Goal: Information Seeking & Learning: Learn about a topic

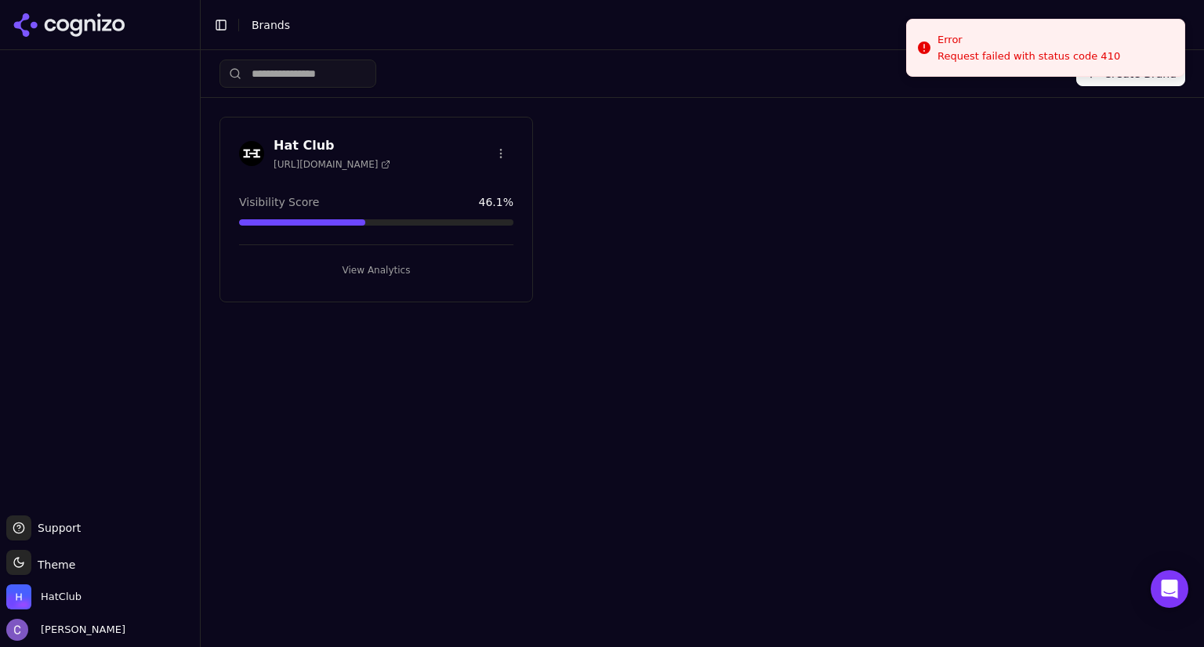
click at [414, 259] on button "View Analytics" at bounding box center [376, 270] width 274 height 25
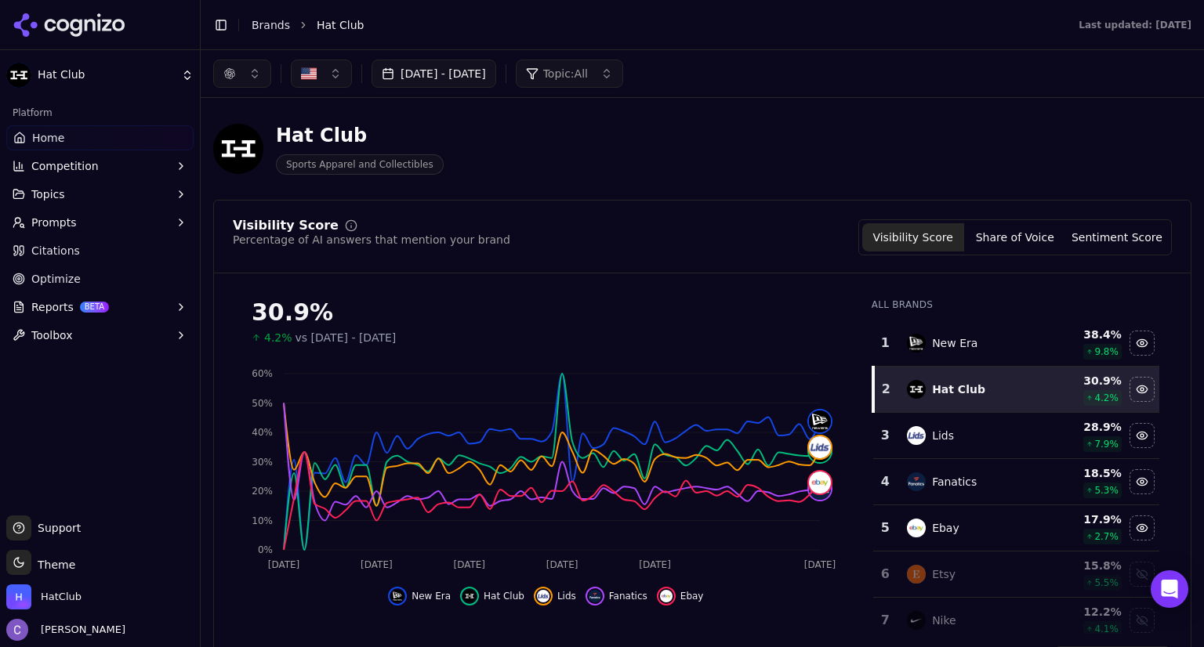
click at [496, 73] on button "[DATE] - [DATE]" at bounding box center [433, 74] width 125 height 28
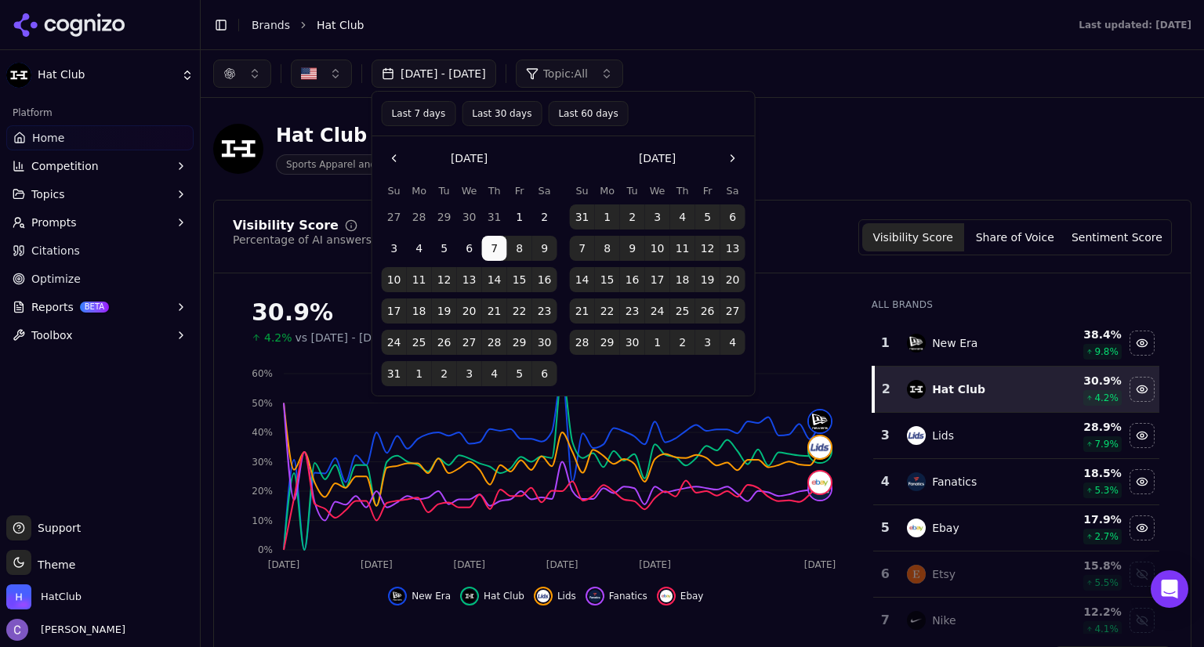
click at [507, 114] on button "Last 30 days" at bounding box center [502, 113] width 80 height 25
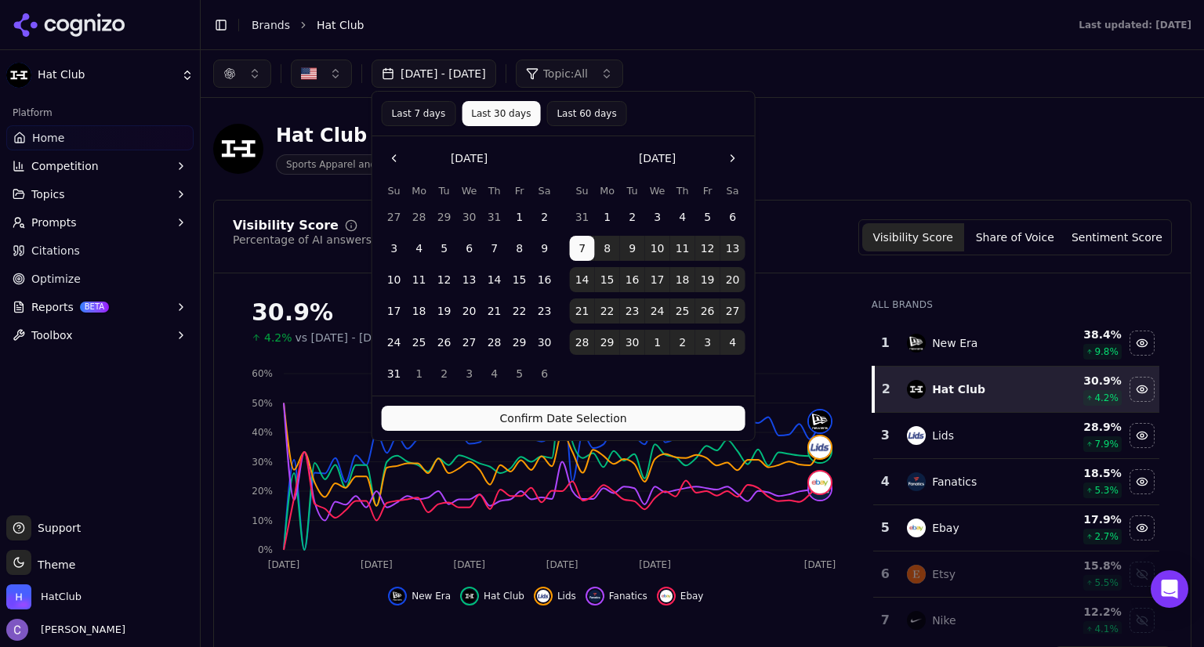
click at [653, 411] on button "Confirm Date Selection" at bounding box center [564, 418] width 364 height 25
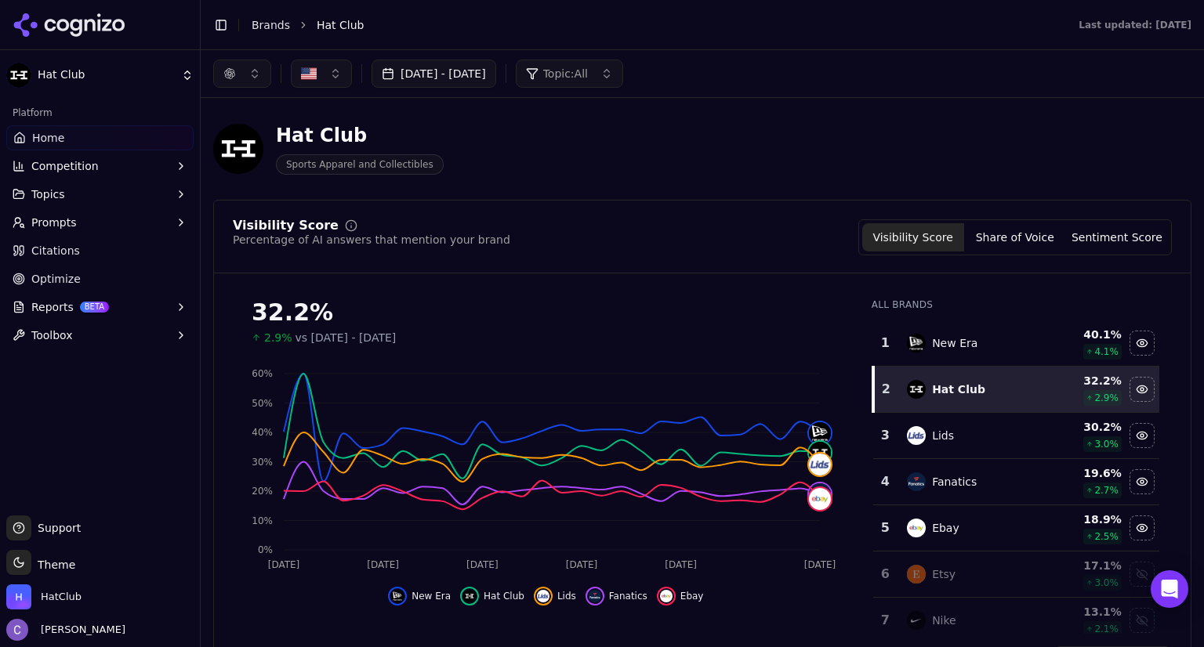
click at [49, 223] on span "Prompts" at bounding box center [53, 223] width 45 height 16
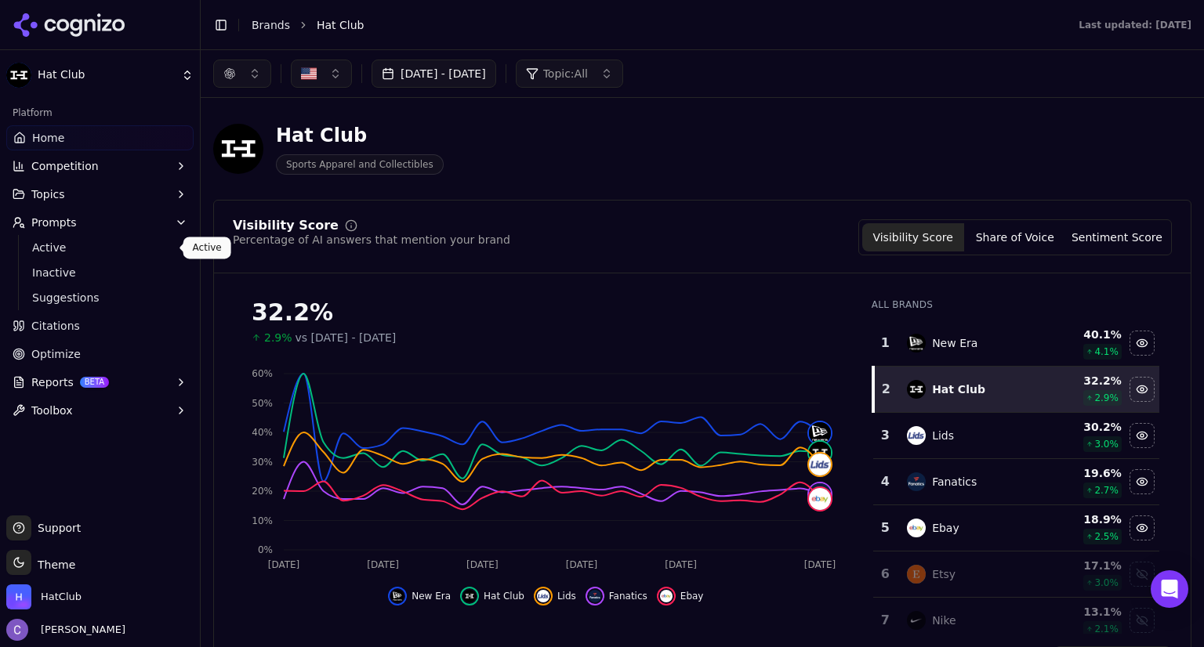
click at [65, 246] on span "Active" at bounding box center [100, 248] width 136 height 16
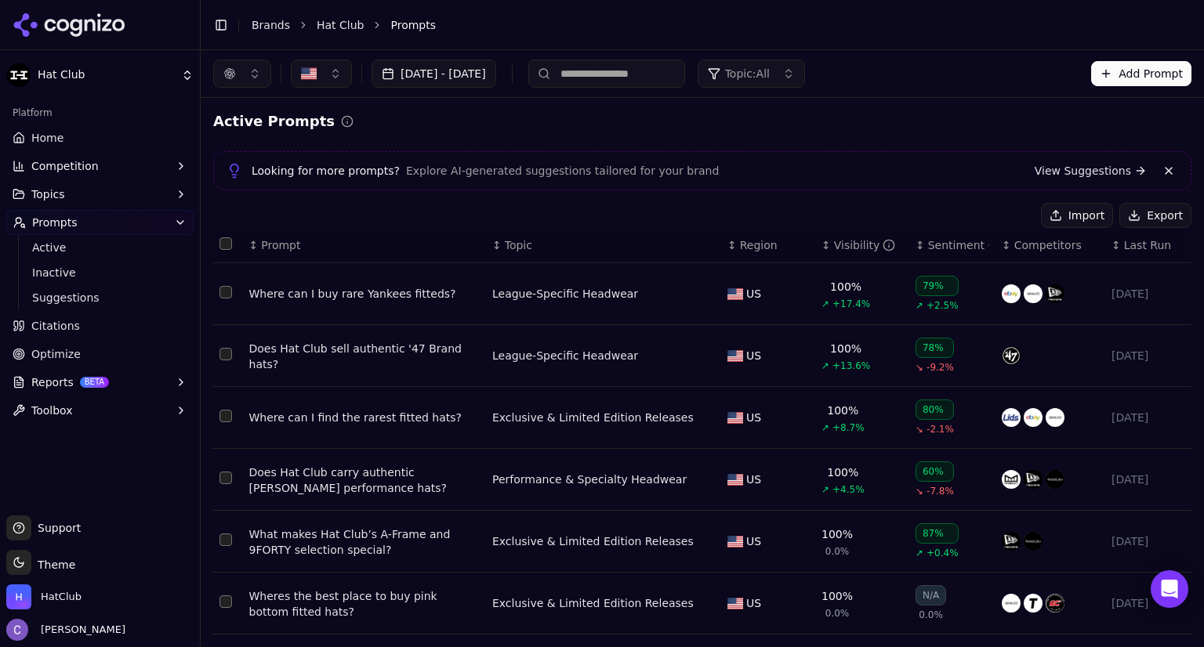
click at [815, 252] on th "↕ Visibility" at bounding box center [862, 245] width 94 height 35
click at [815, 248] on th "↕ Visibility" at bounding box center [862, 245] width 94 height 35
click at [821, 252] on div "↕ Visibility" at bounding box center [861, 245] width 81 height 16
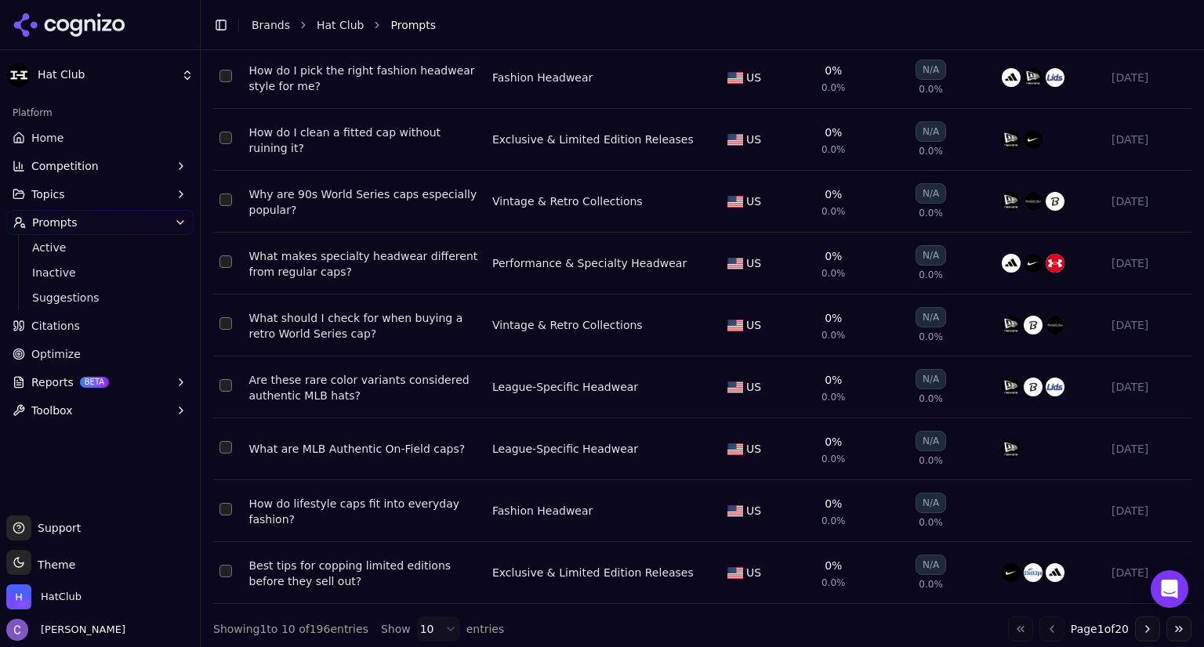
scroll to position [286, 0]
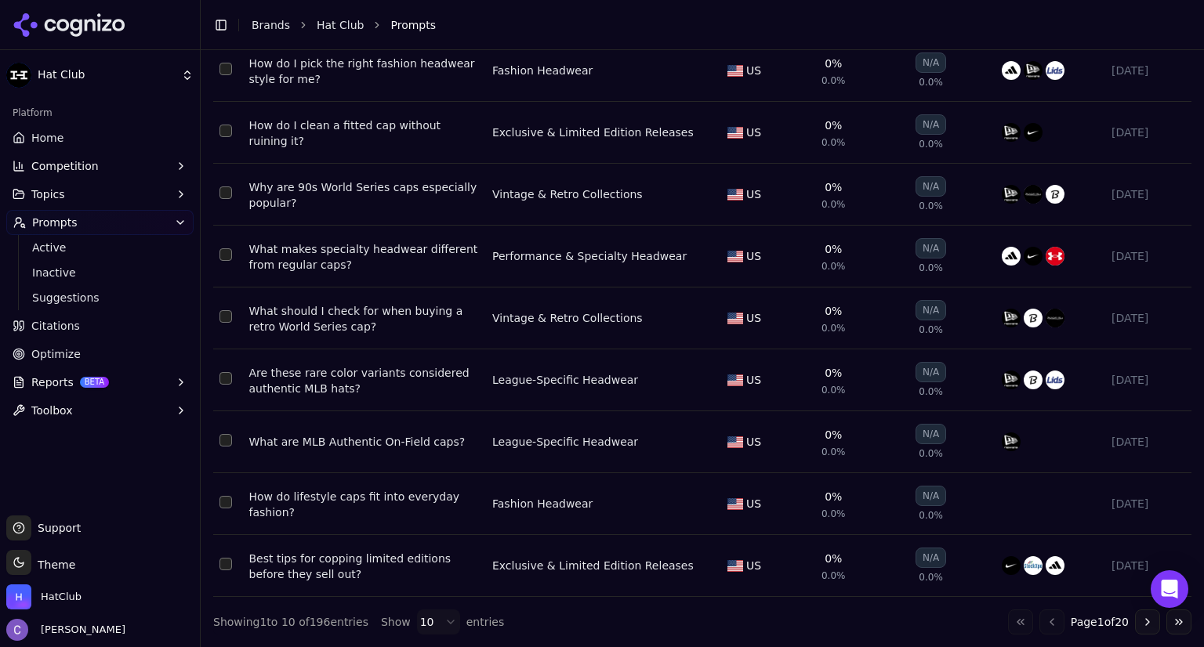
click at [1135, 621] on button "Go to next page" at bounding box center [1147, 622] width 25 height 25
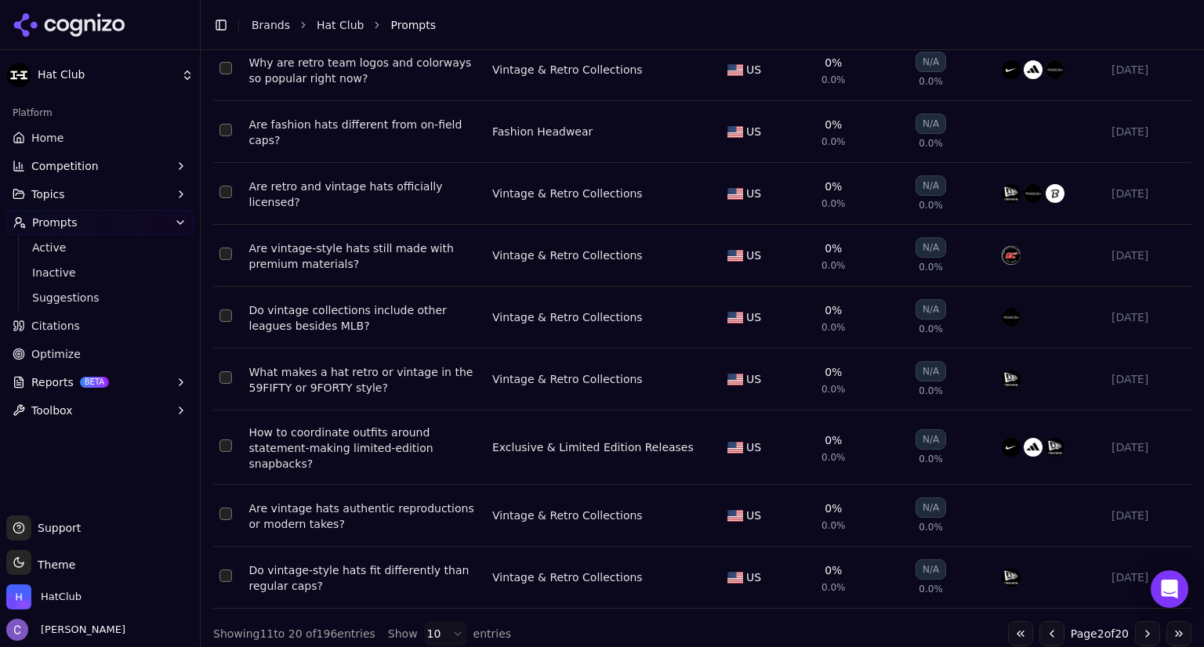
scroll to position [299, 0]
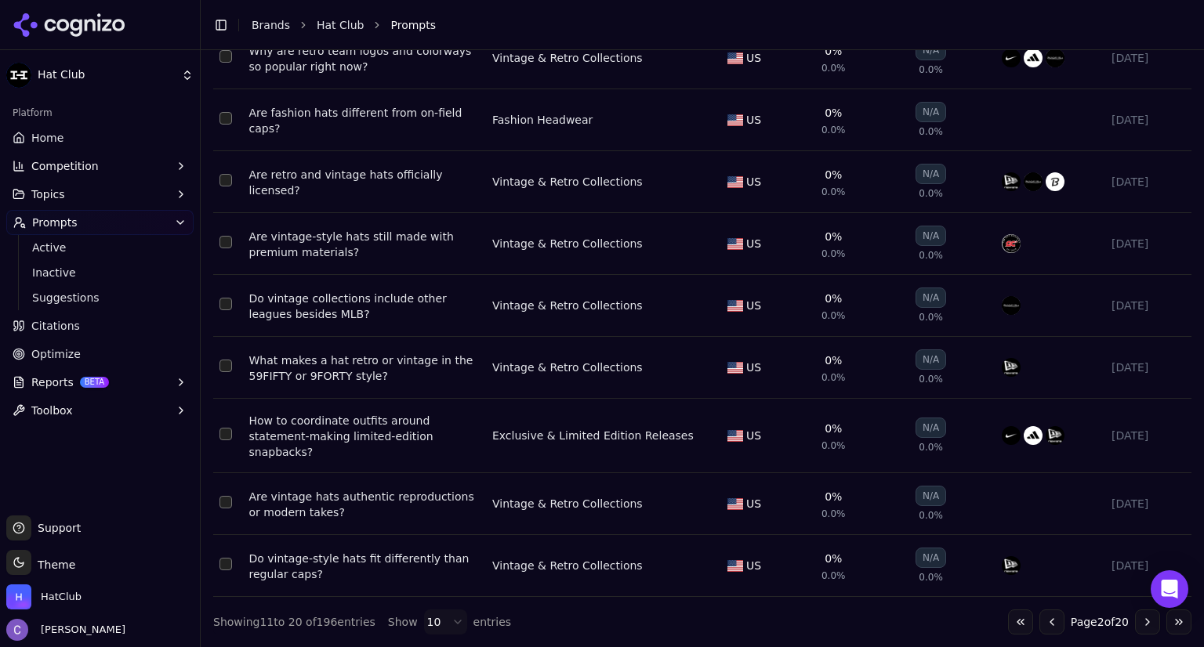
click at [52, 196] on span "Topics" at bounding box center [48, 195] width 34 height 16
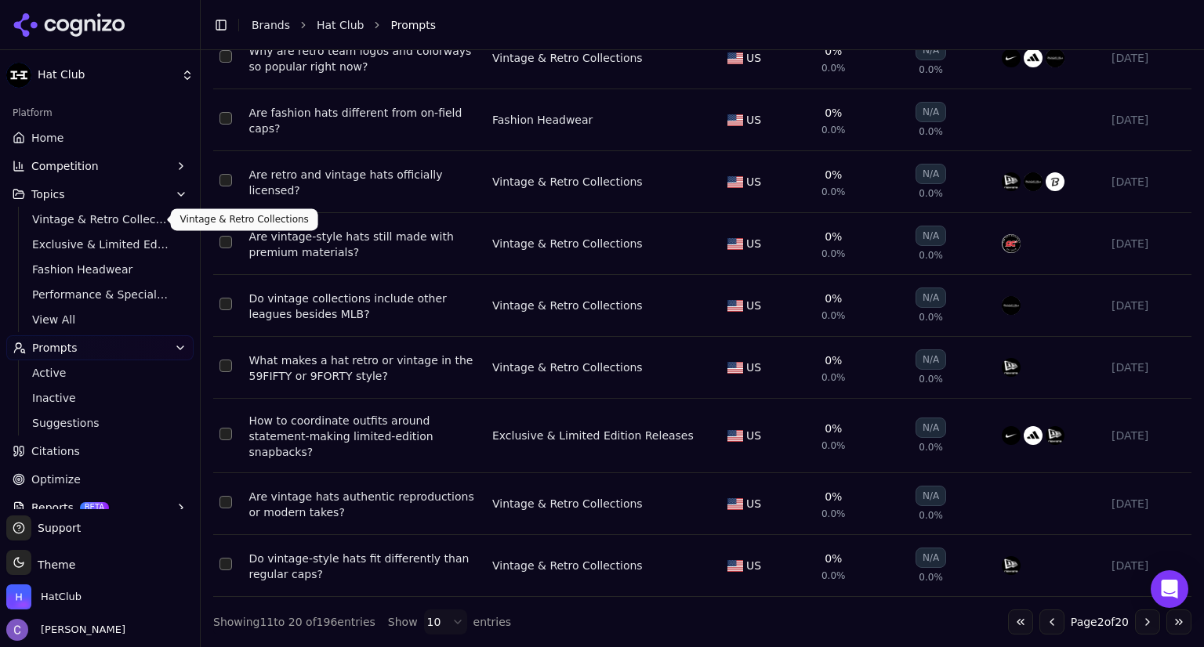
click at [76, 215] on span "Vintage & Retro Collections" at bounding box center [100, 220] width 136 height 16
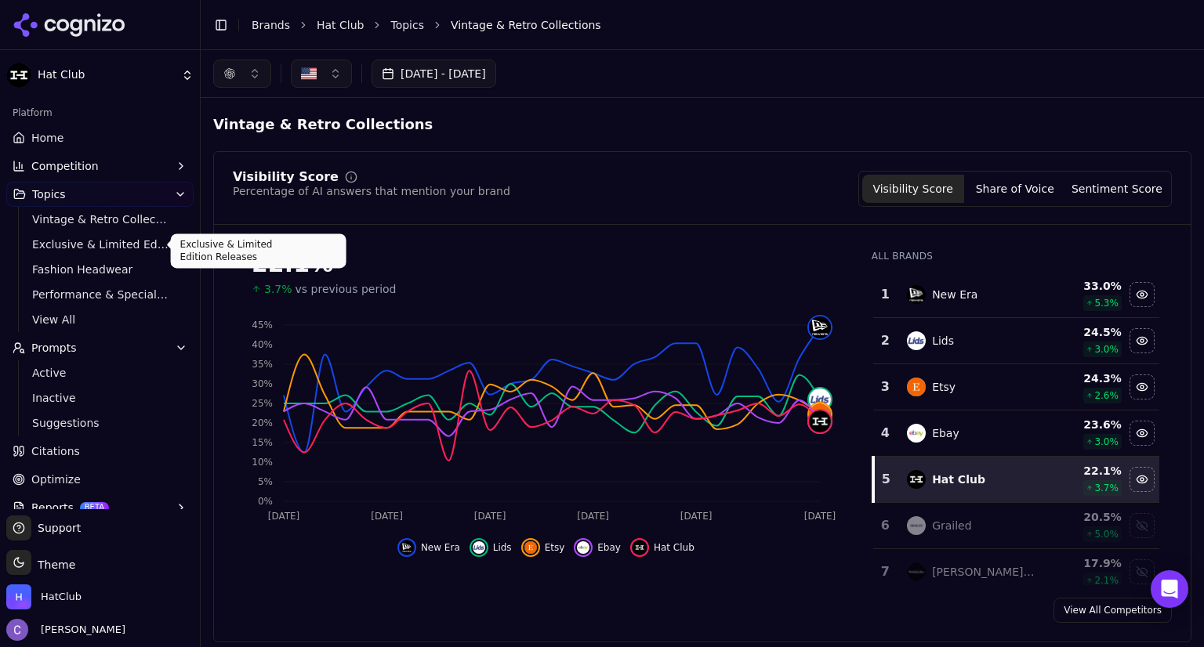
click at [106, 251] on span "Exclusive & Limited Edition Releases" at bounding box center [100, 245] width 136 height 16
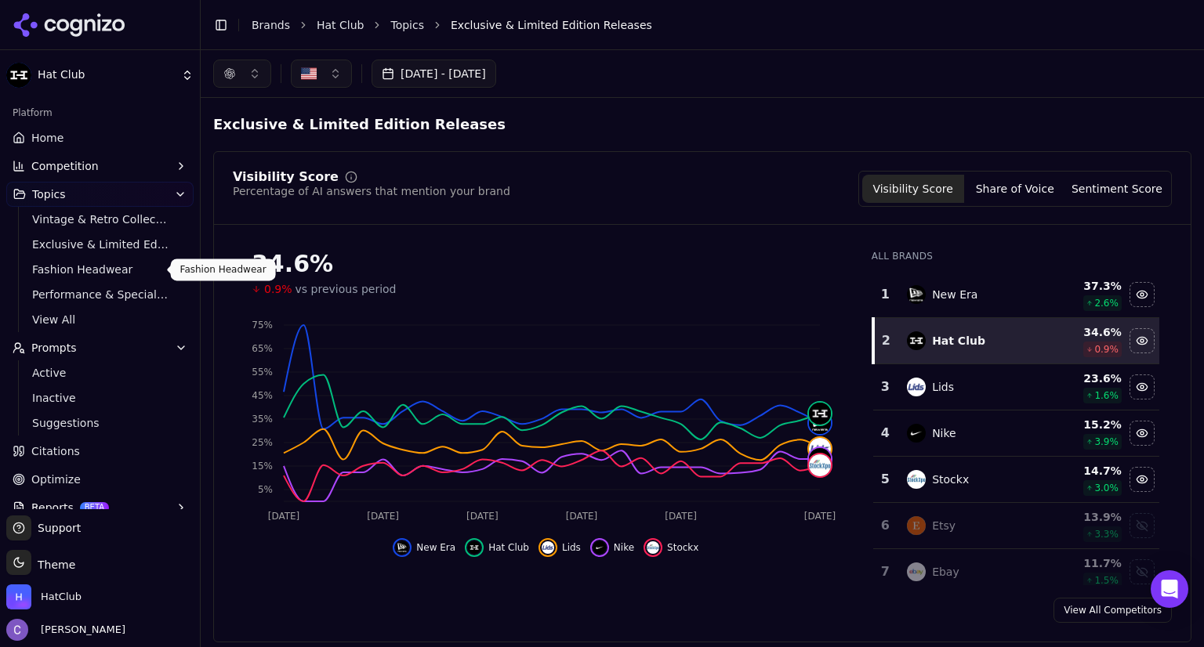
click at [110, 270] on span "Fashion Headwear" at bounding box center [100, 270] width 136 height 16
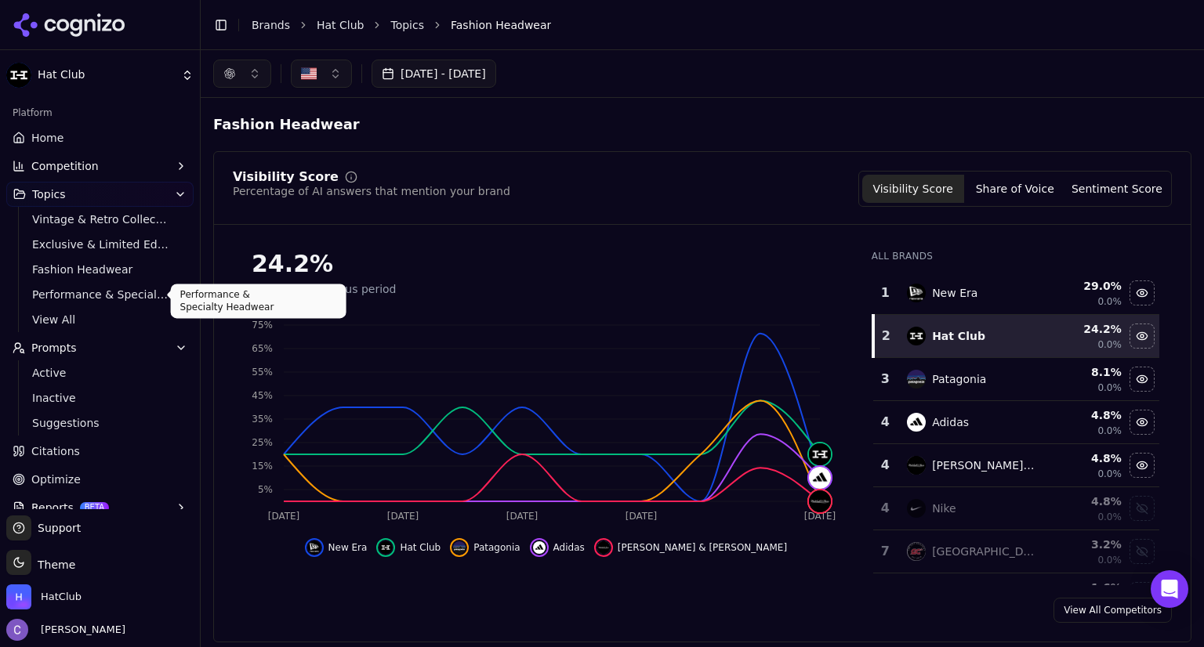
click at [96, 294] on span "Performance & Specialty Headwear" at bounding box center [100, 295] width 136 height 16
